Goal: Obtain resource: Obtain resource

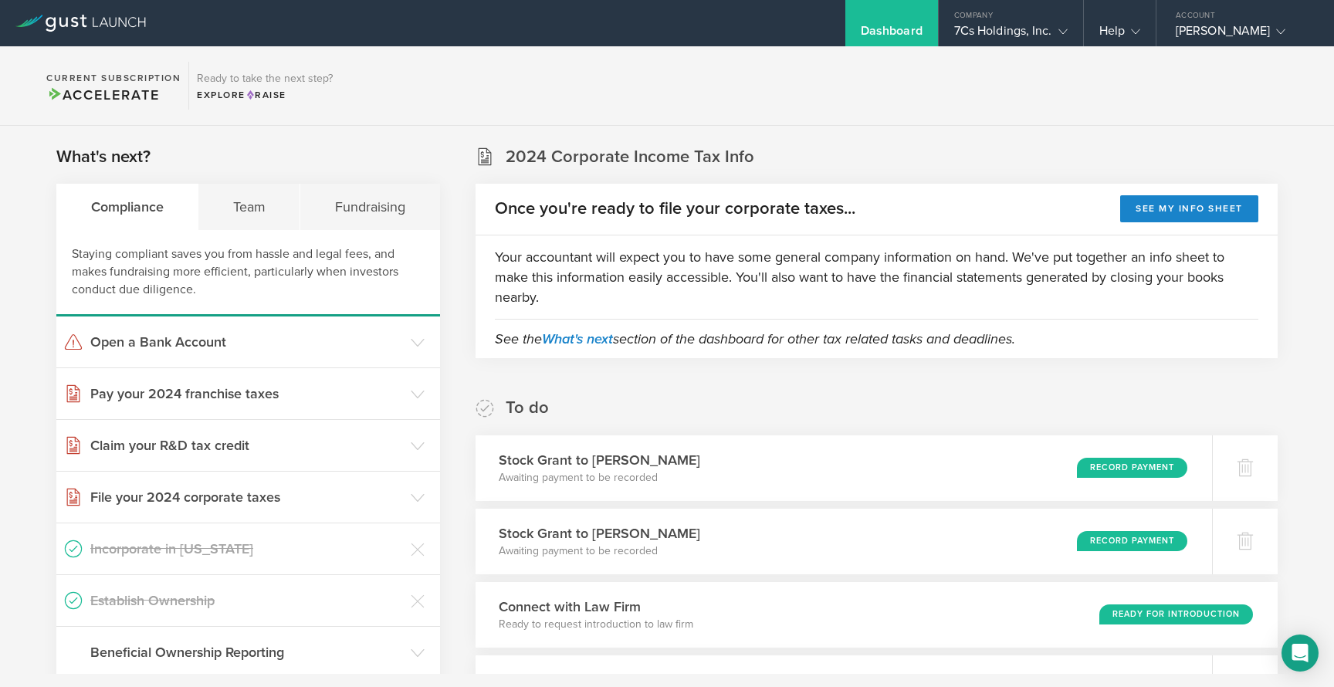
click at [83, 29] on icon at bounding box center [80, 23] width 130 height 17
click at [1014, 24] on div "7Cs Holdings, Inc." at bounding box center [1010, 34] width 113 height 23
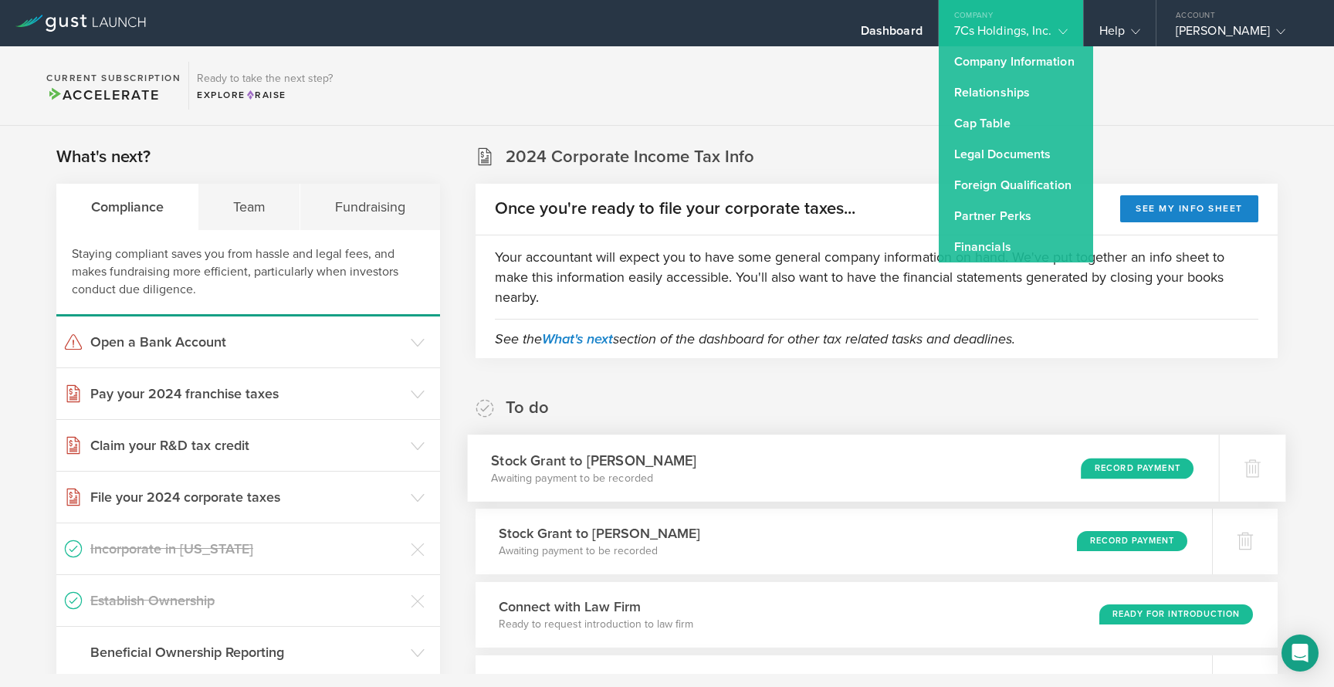
click at [956, 436] on div "Stock Grant to Kevin Knight Awaiting payment to be recorded Record Payment" at bounding box center [842, 468] width 751 height 67
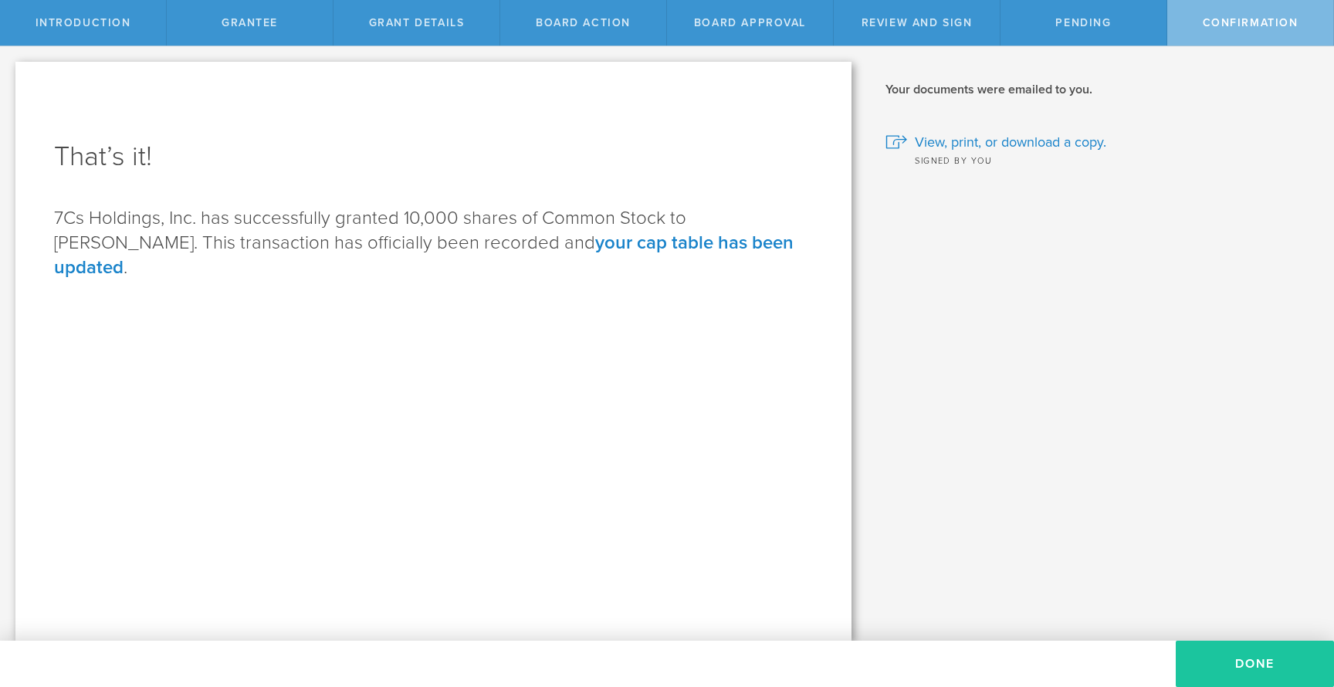
click at [1255, 669] on button "Done" at bounding box center [1255, 664] width 158 height 46
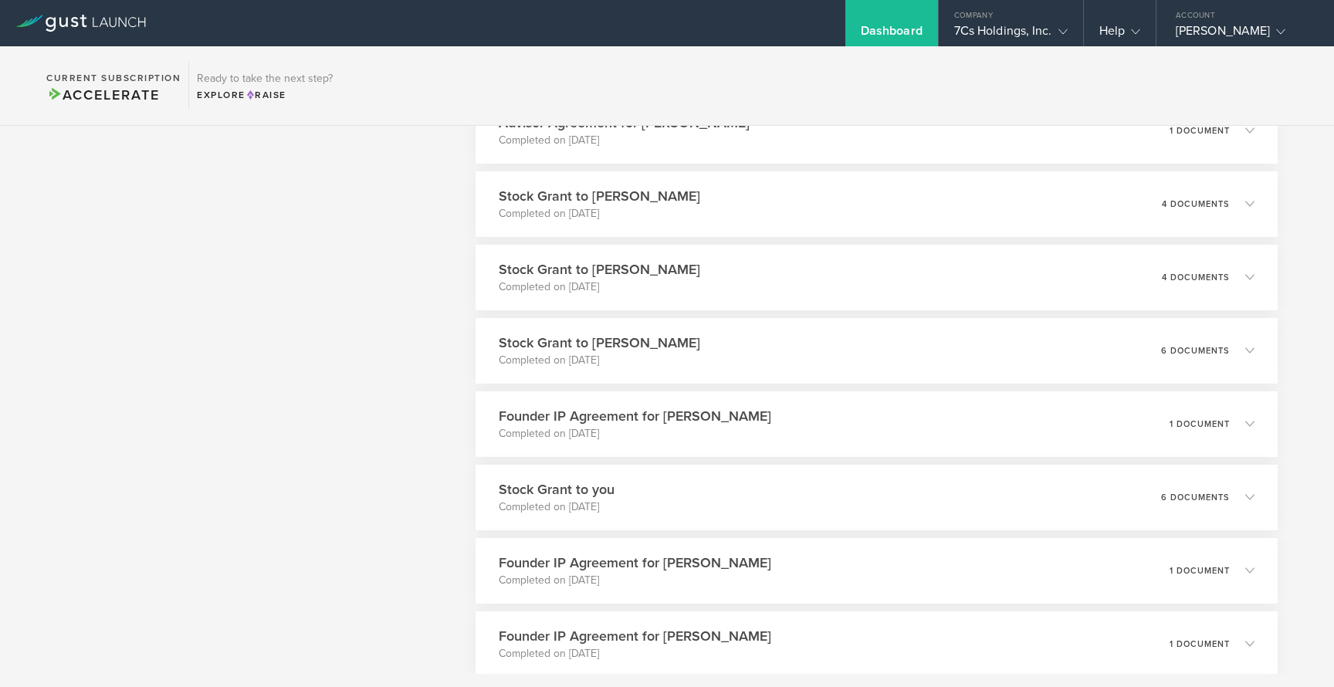
scroll to position [1701, 0]
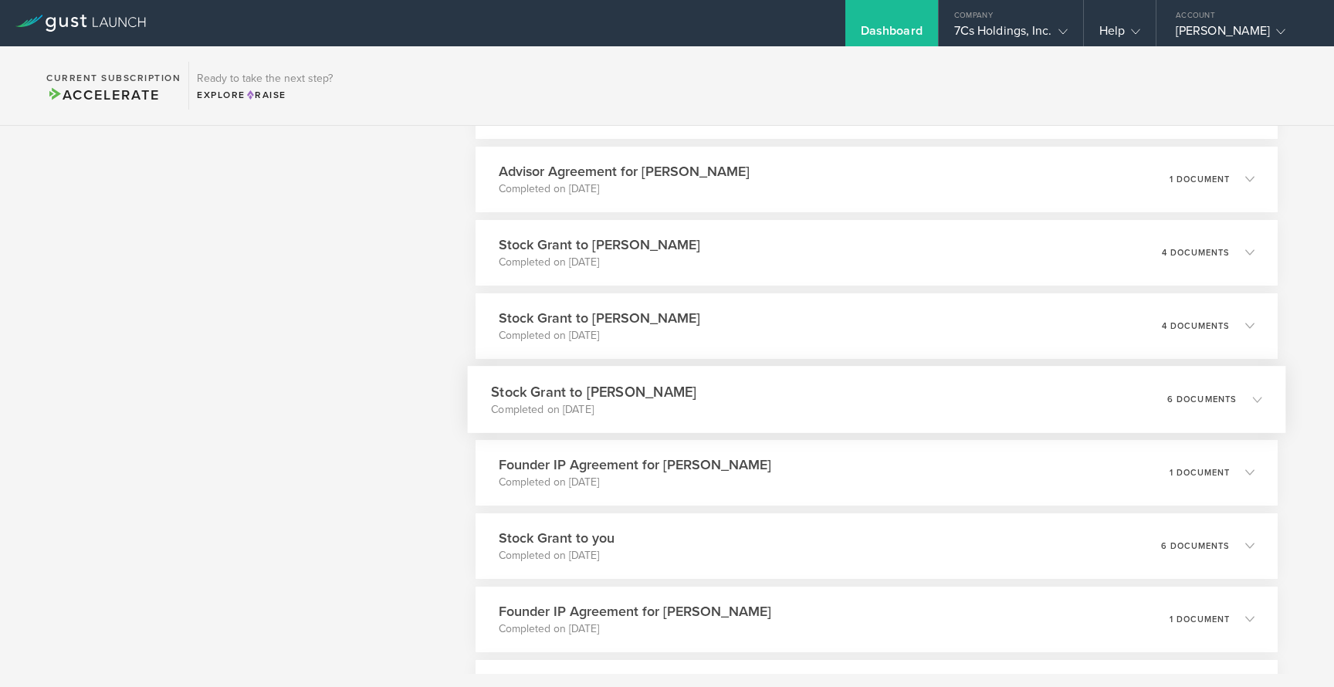
click at [835, 407] on div "Stock Grant to [PERSON_NAME] Completed on [DATE] 6 documents" at bounding box center [876, 399] width 818 height 67
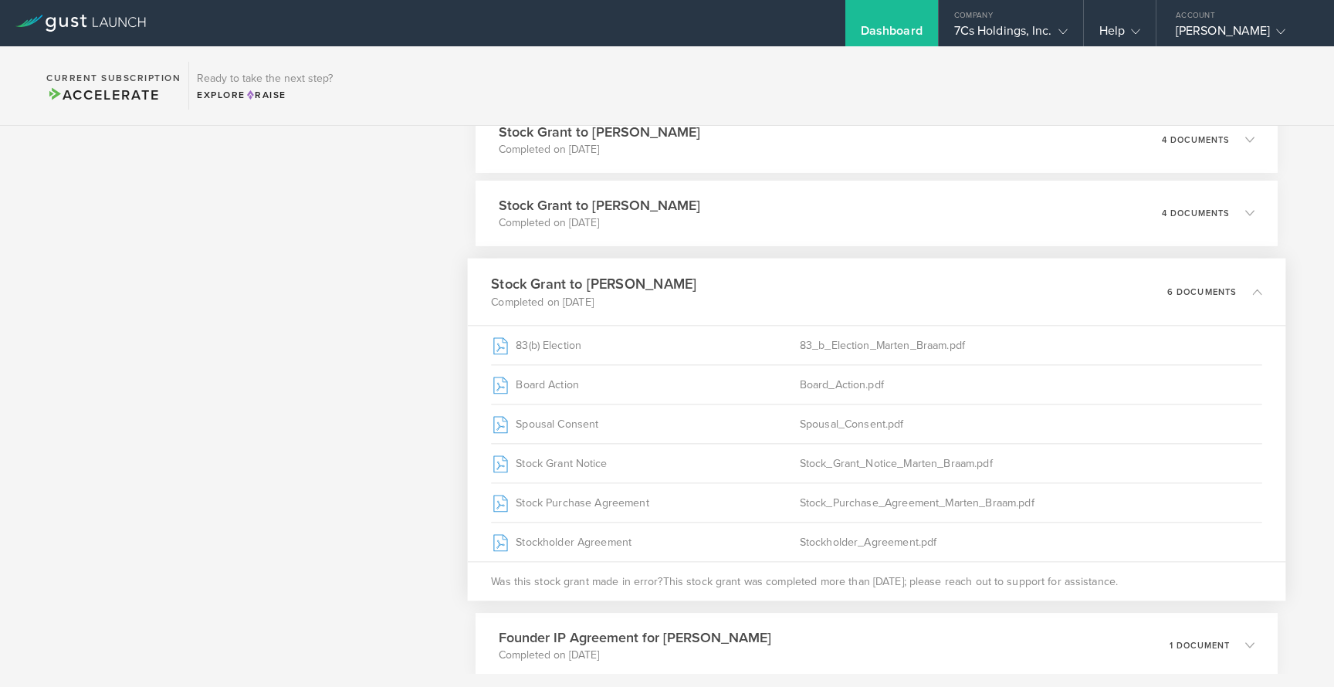
scroll to position [1838, 0]
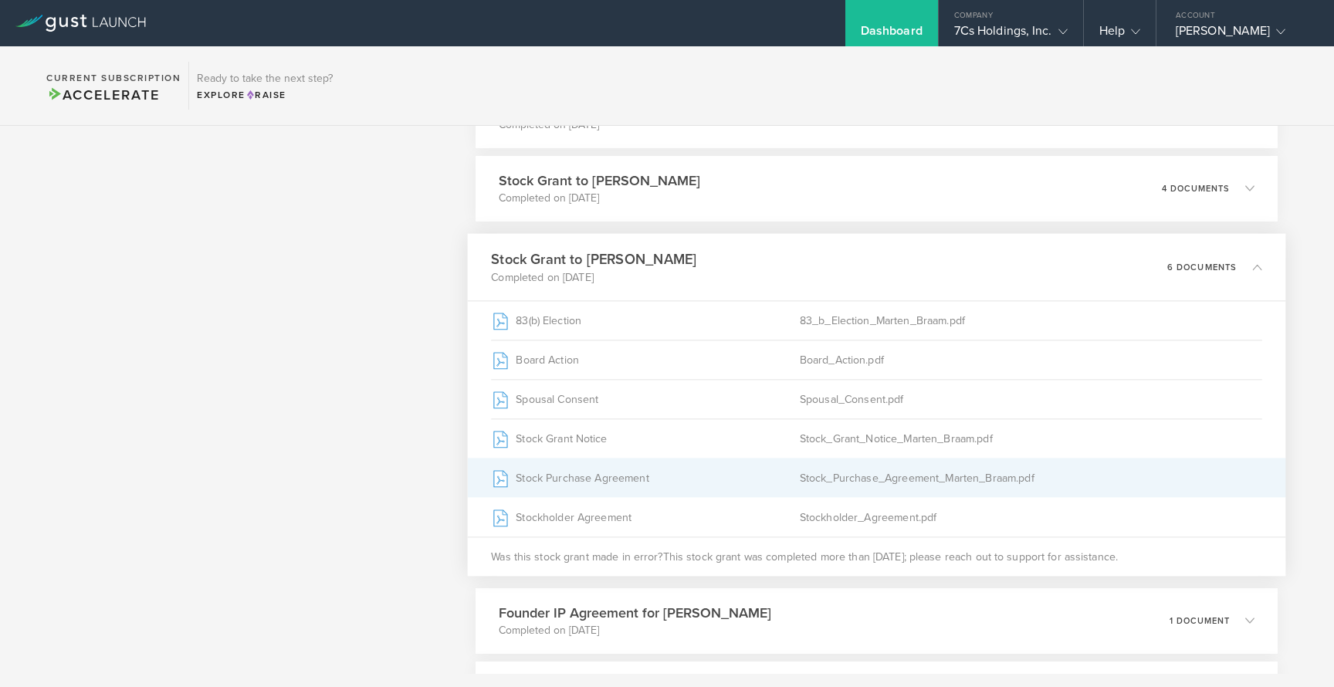
click at [584, 476] on div "Stock Purchase Agreement" at bounding box center [645, 478] width 309 height 39
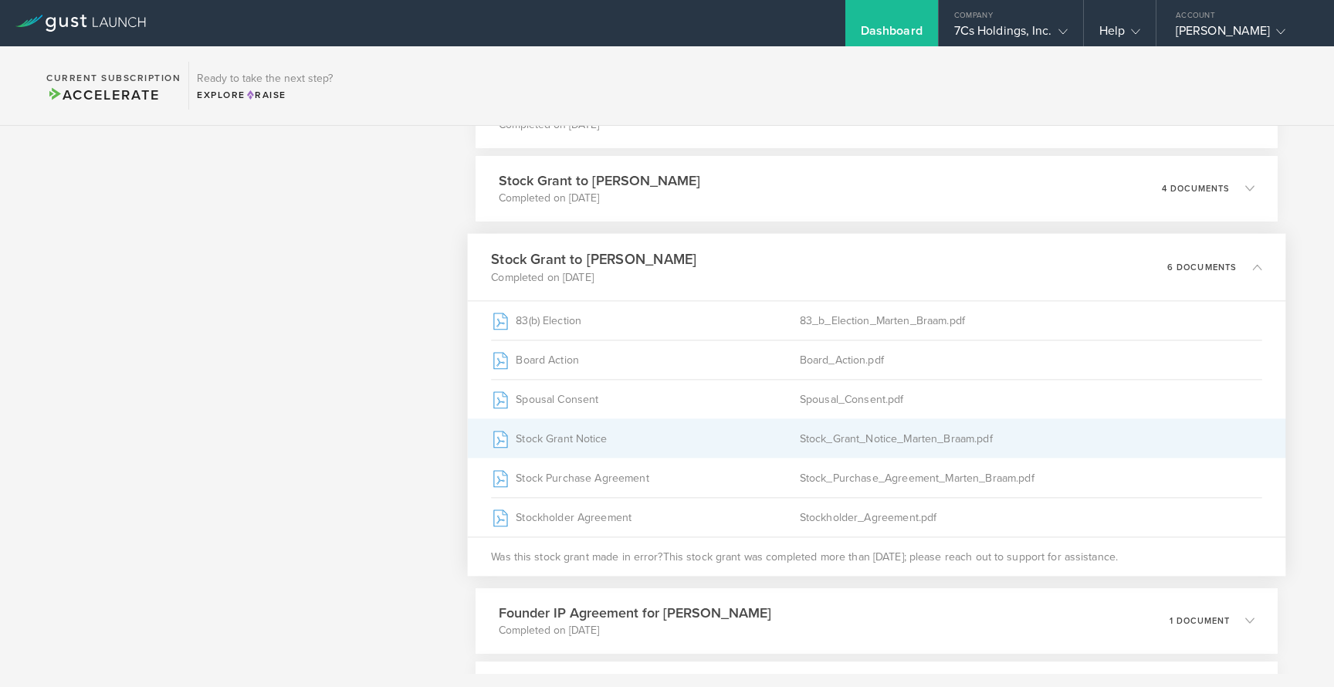
click at [596, 440] on div "Stock Grant Notice" at bounding box center [645, 438] width 309 height 39
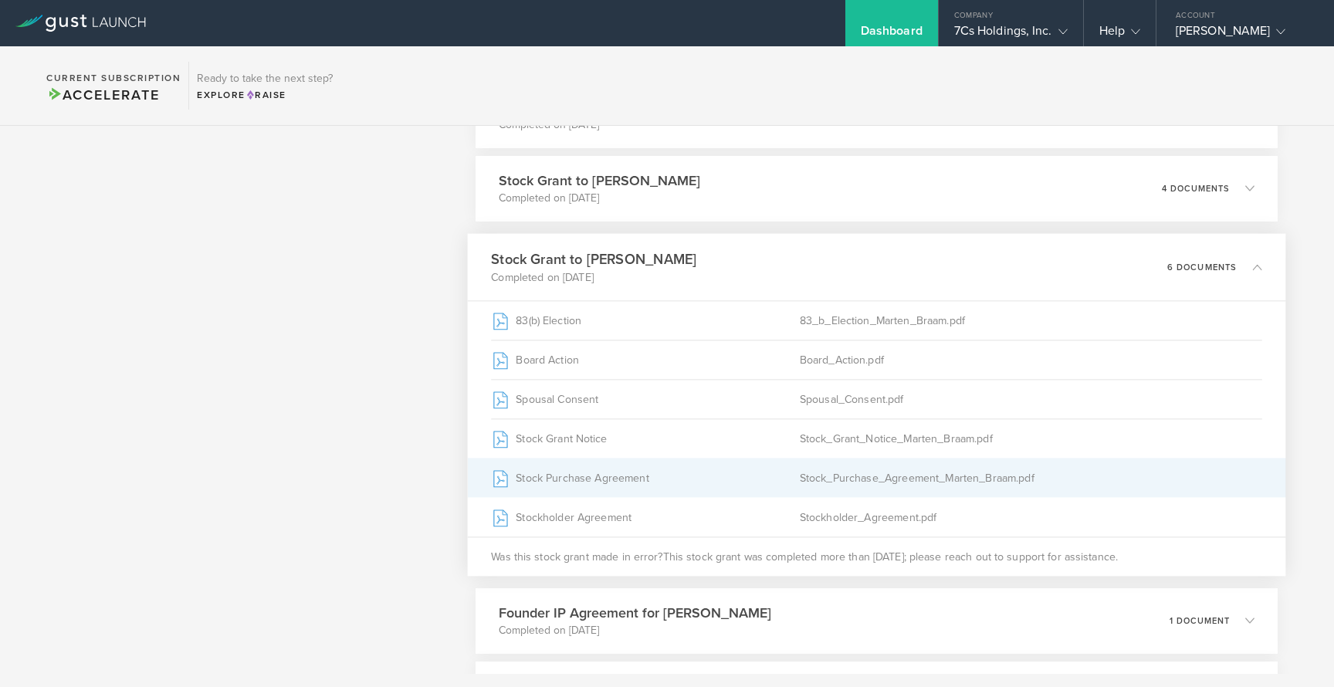
click at [775, 472] on div "Stock Purchase Agreement" at bounding box center [645, 478] width 309 height 39
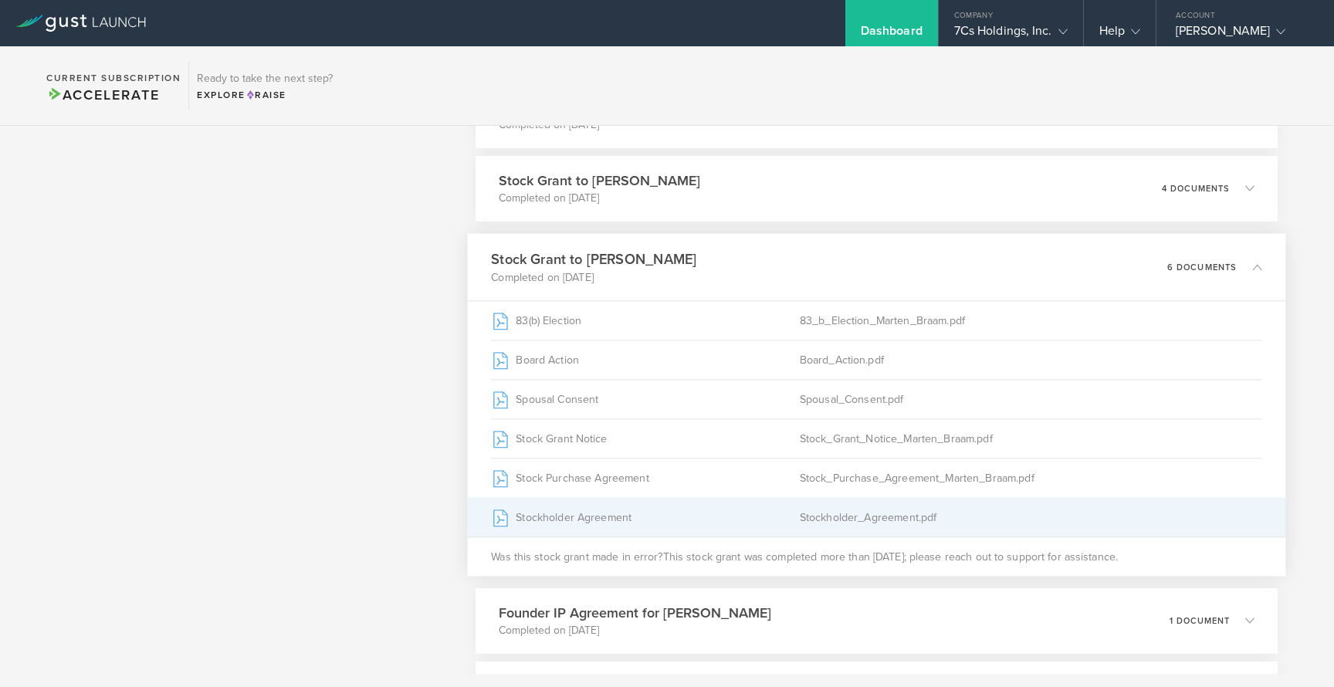
click at [659, 514] on div "Stockholder Agreement" at bounding box center [645, 517] width 309 height 39
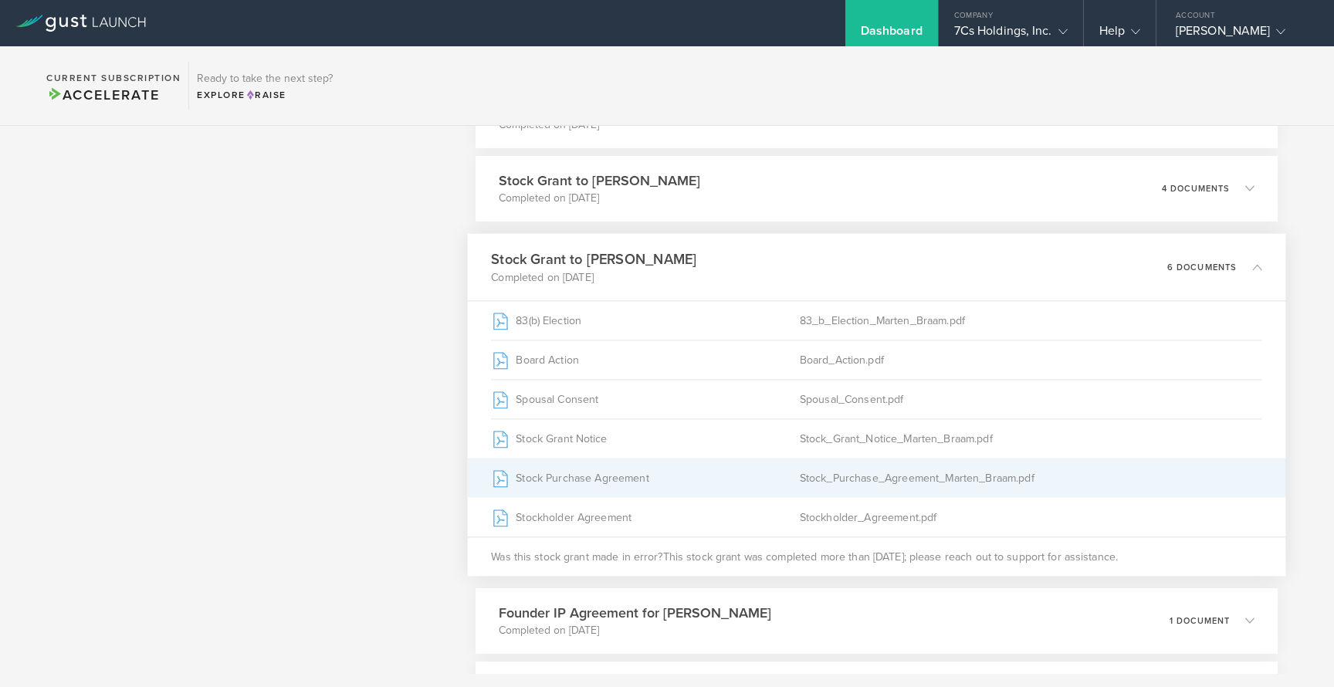
click at [590, 479] on div "Stock Purchase Agreement" at bounding box center [645, 478] width 309 height 39
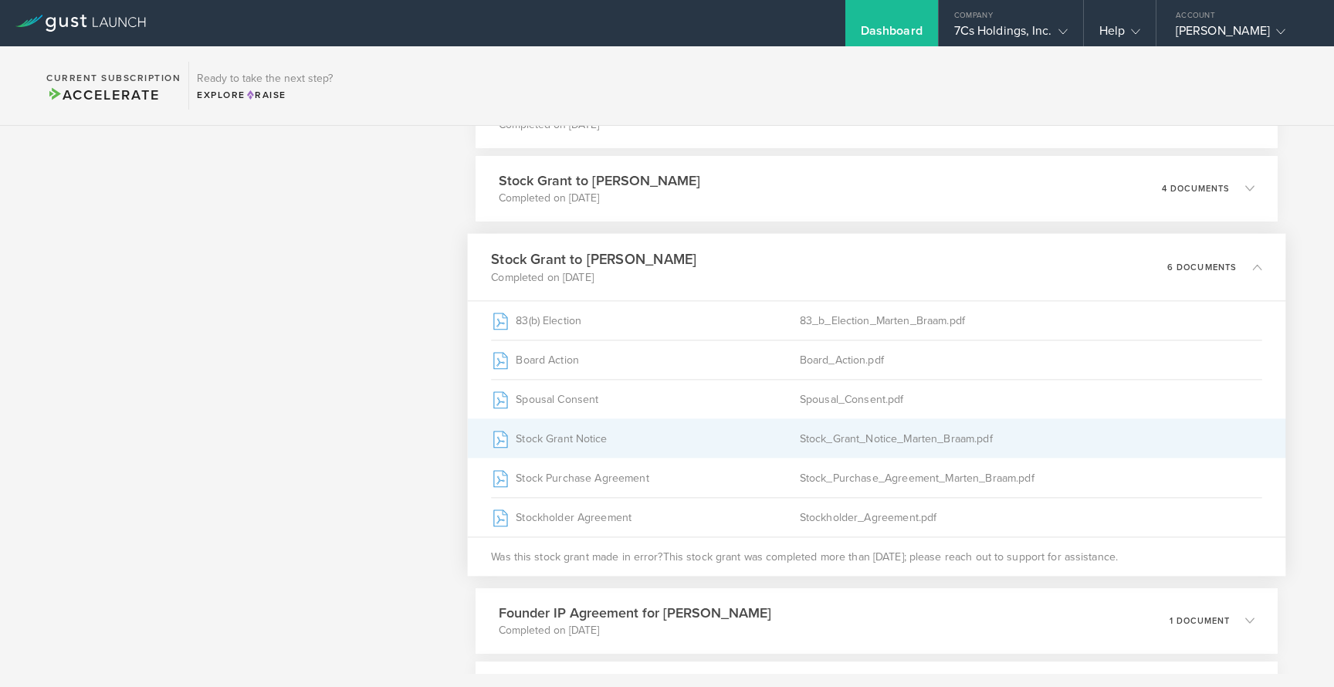
click at [537, 437] on div "Stock Grant Notice" at bounding box center [645, 438] width 309 height 39
